Goal: Information Seeking & Learning: Learn about a topic

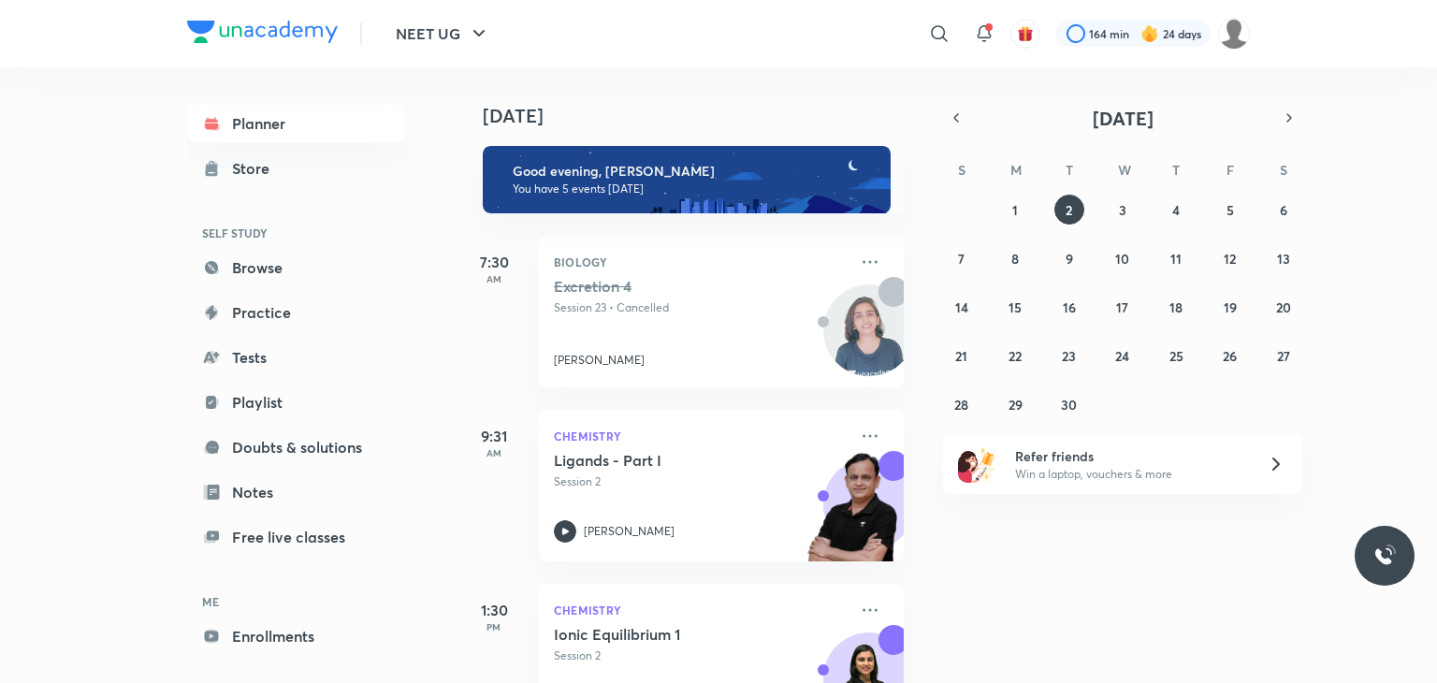
scroll to position [307, 0]
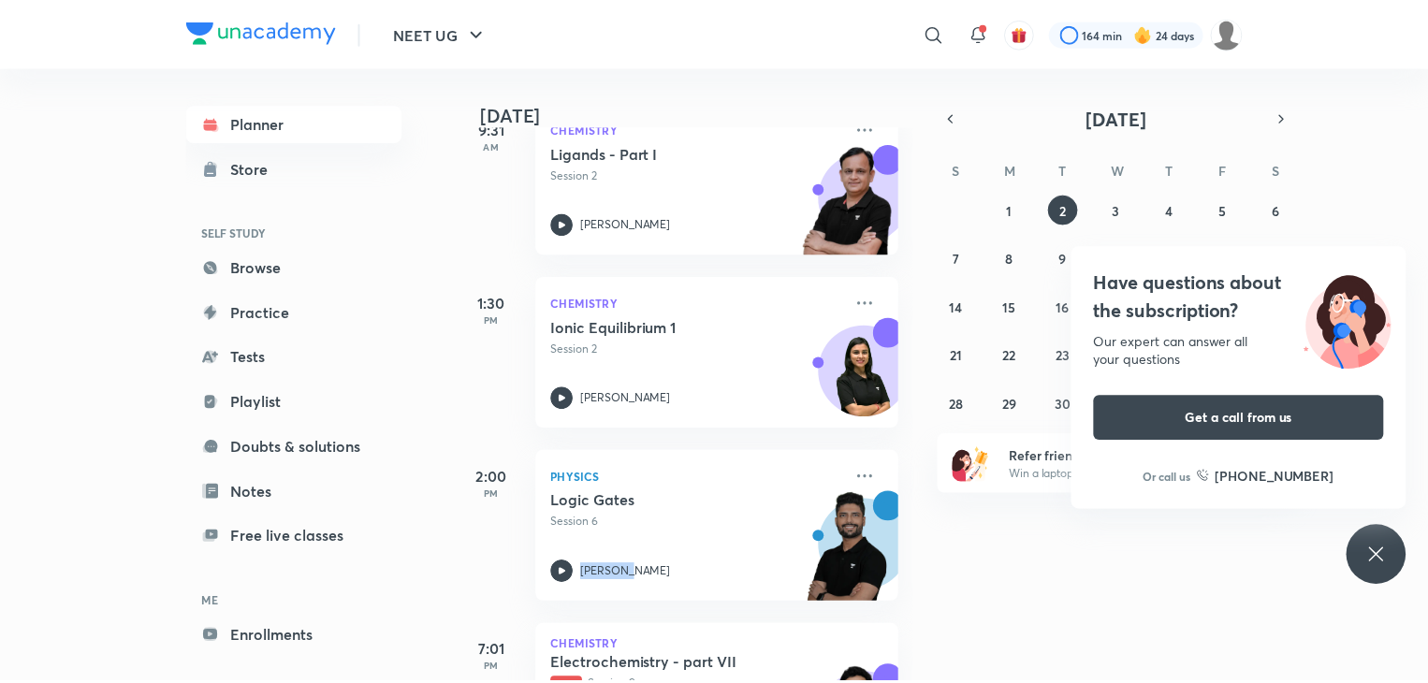
scroll to position [430, 0]
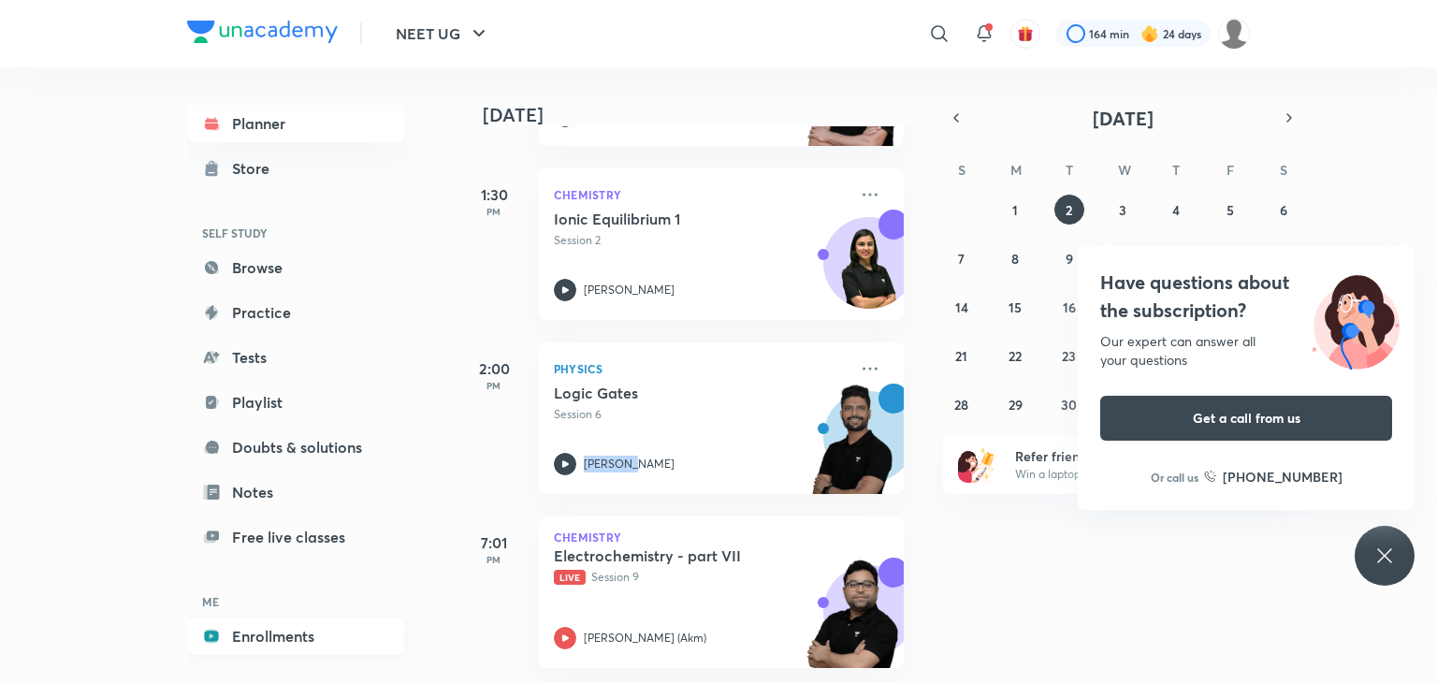
click at [247, 635] on link "Enrollments" at bounding box center [295, 636] width 217 height 37
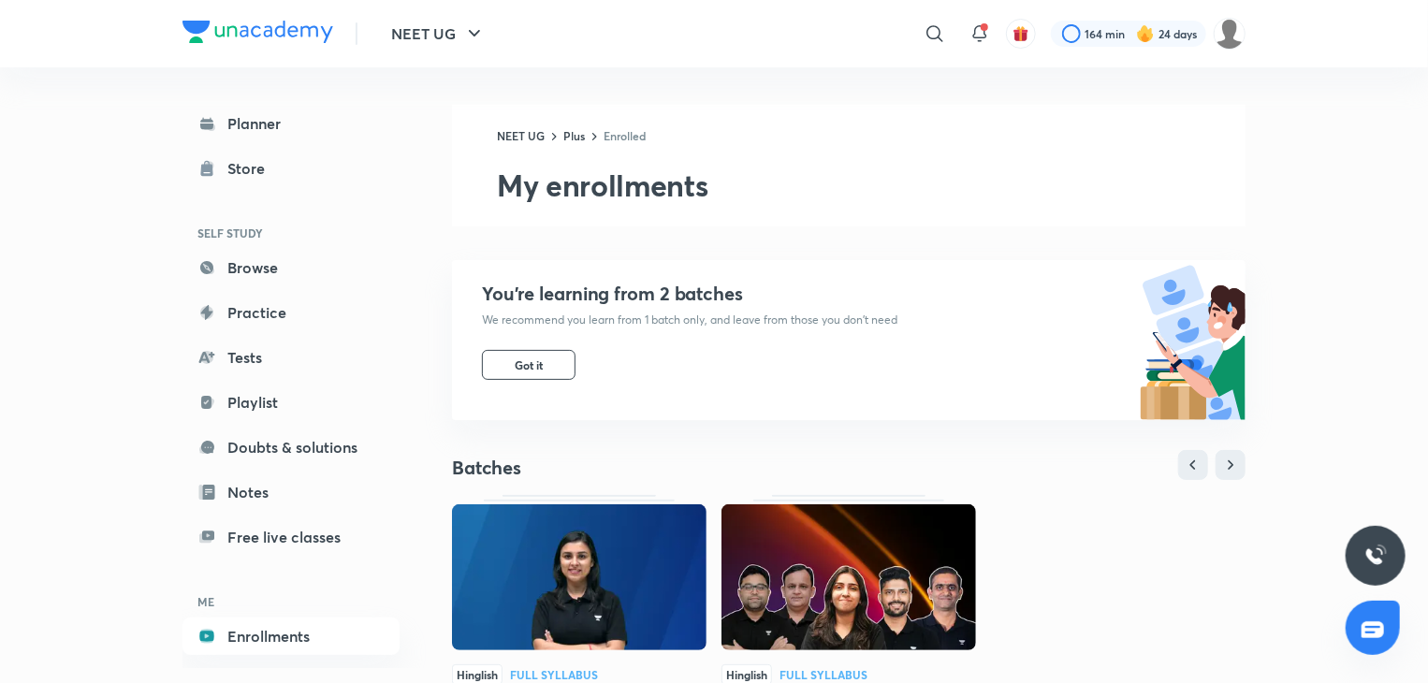
click at [571, 607] on img at bounding box center [579, 577] width 255 height 146
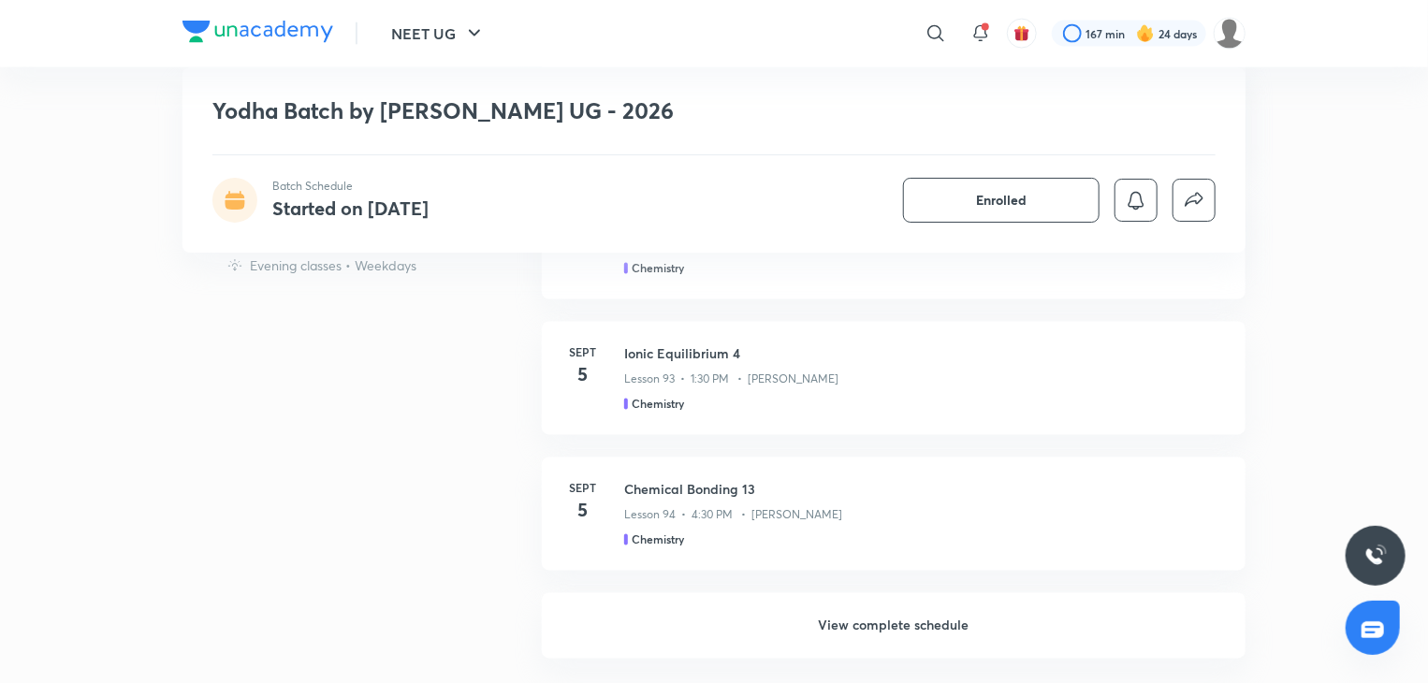
scroll to position [1555, 0]
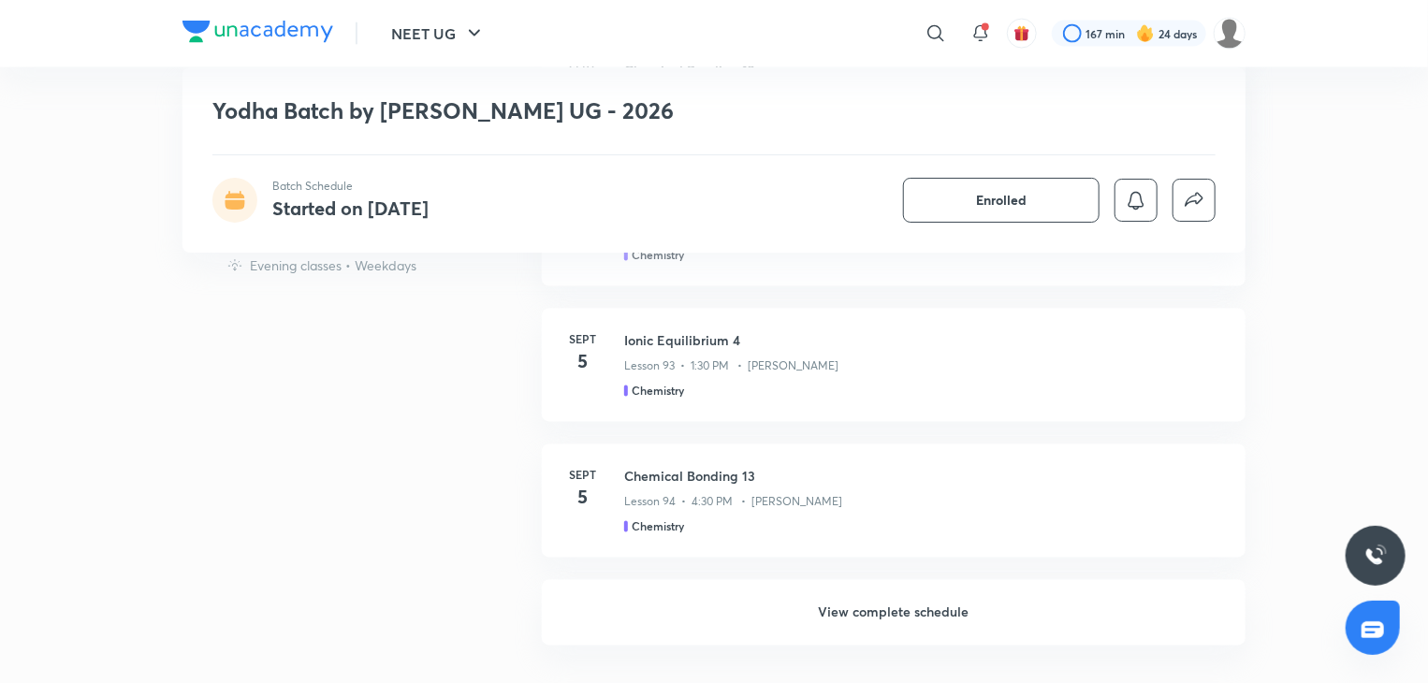
click at [842, 610] on h6 "View complete schedule" at bounding box center [894, 612] width 704 height 65
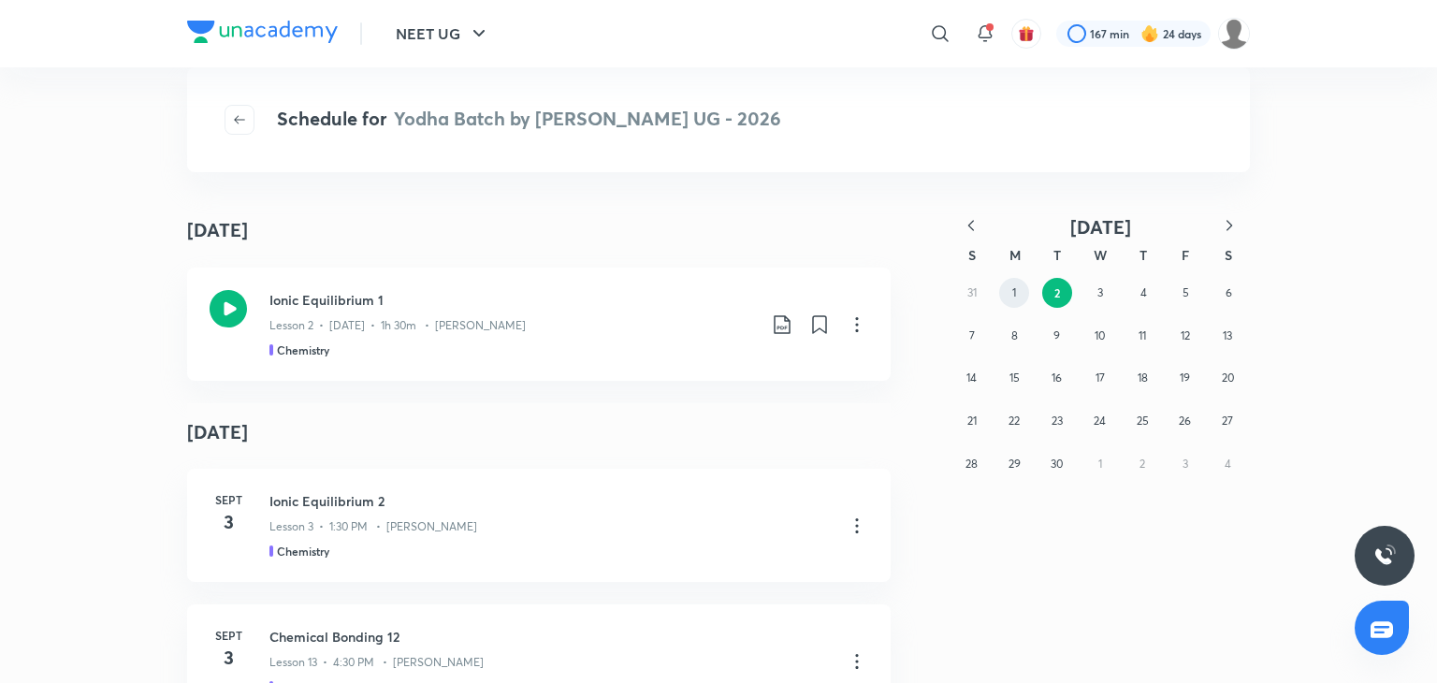
click at [1015, 298] on abbr "1" at bounding box center [1014, 292] width 4 height 14
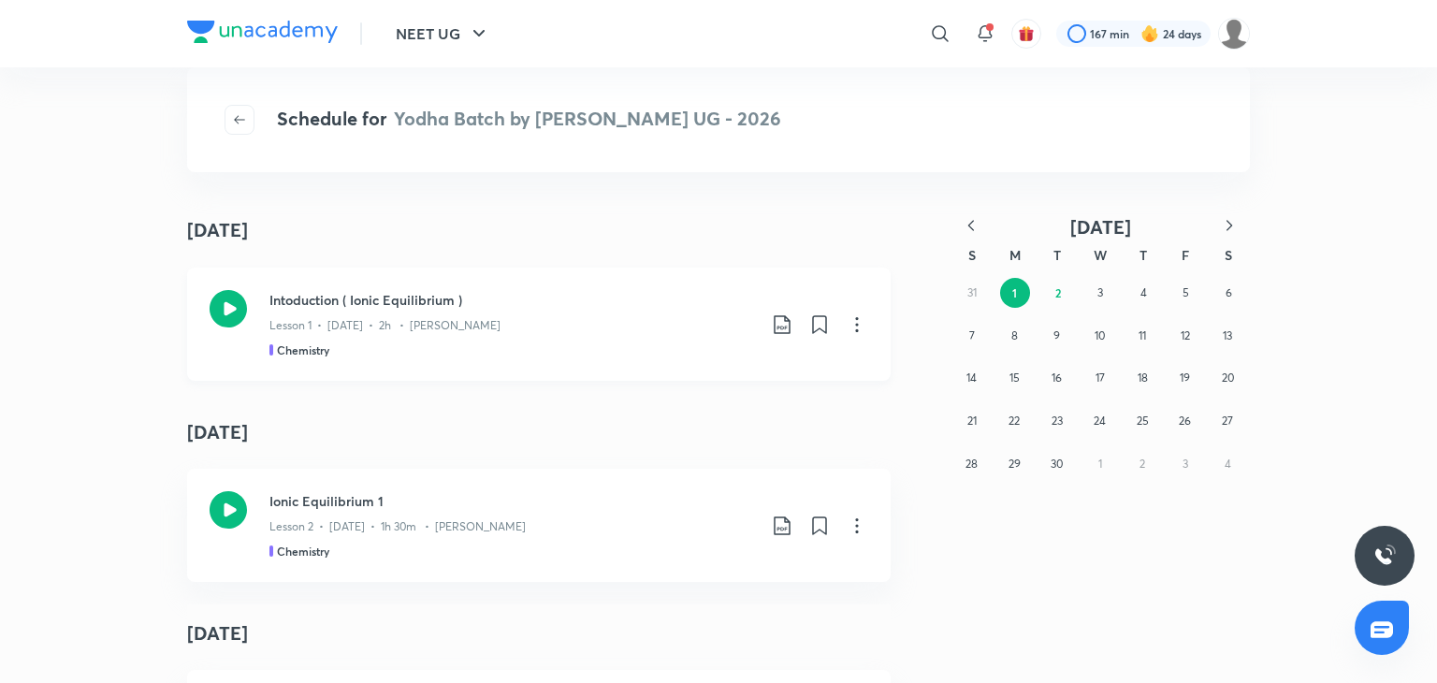
click at [569, 330] on div "Lesson 1 • Sept 1 • 2h • Anushka Choudhary" at bounding box center [512, 322] width 487 height 24
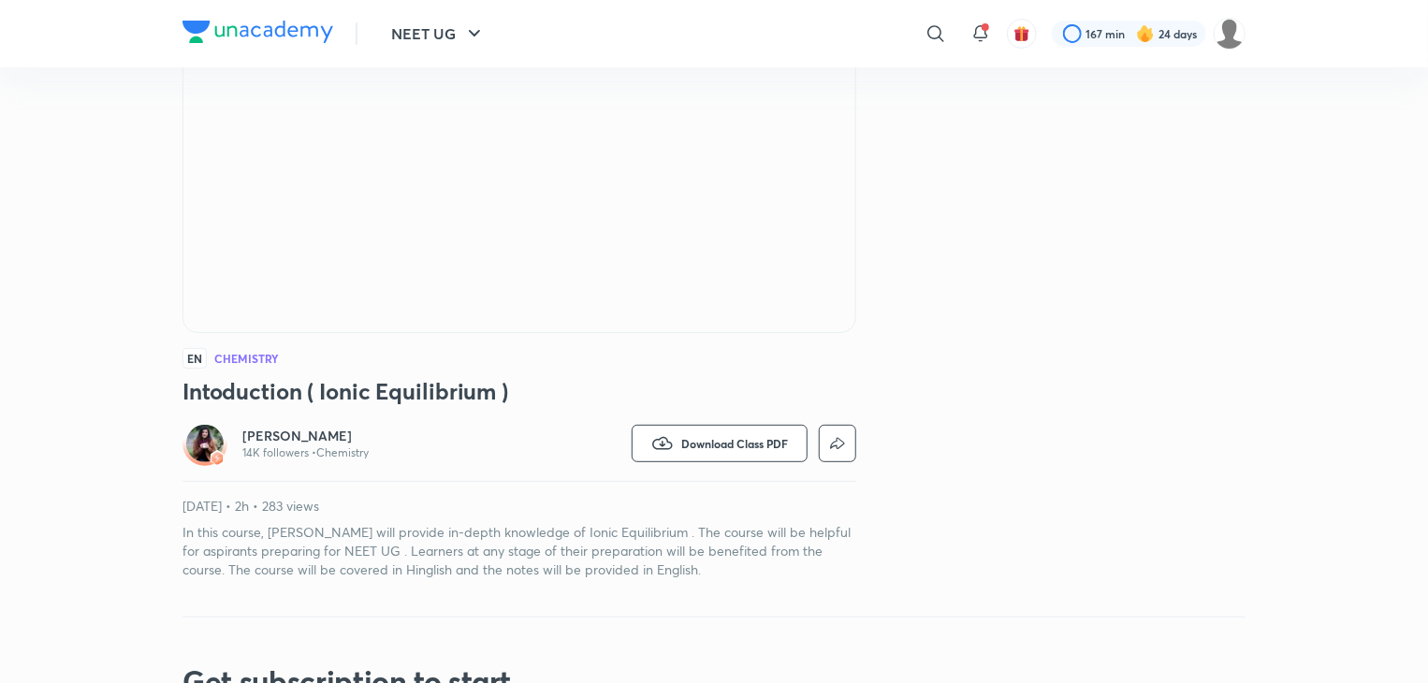
scroll to position [247, 0]
